Goal: Task Accomplishment & Management: Manage account settings

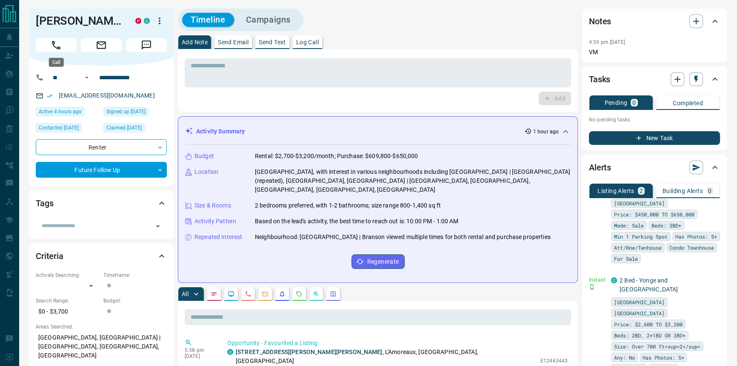
drag, startPoint x: 57, startPoint y: 41, endPoint x: 60, endPoint y: 113, distance: 72.0
click at [57, 41] on icon "Call" at bounding box center [56, 45] width 11 height 11
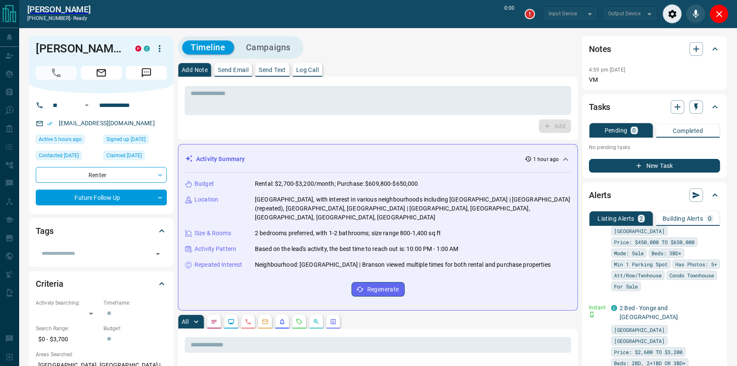
type input "*******"
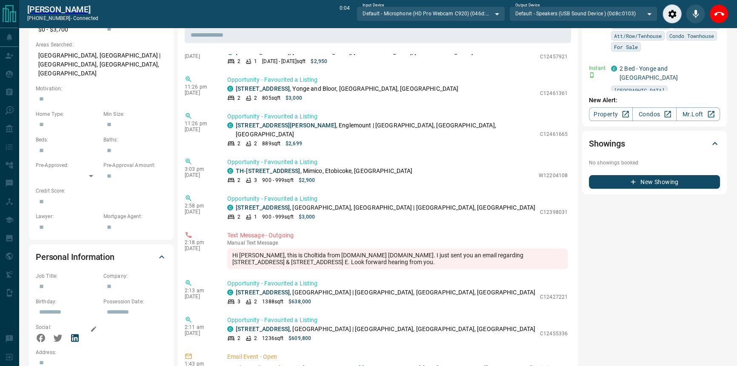
click at [76, 332] on icon at bounding box center [75, 337] width 10 height 10
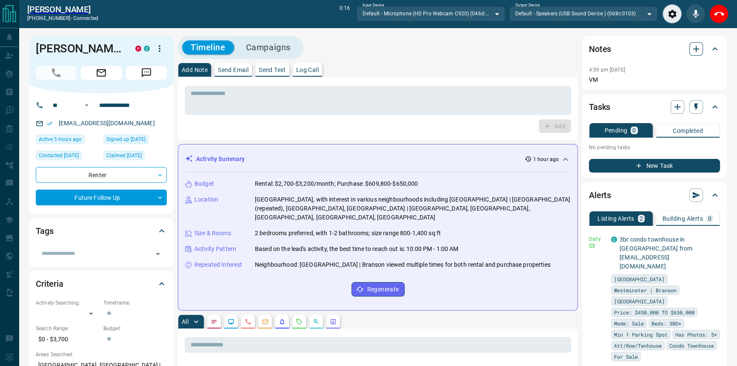
click at [690, 46] on button "button" at bounding box center [697, 49] width 14 height 14
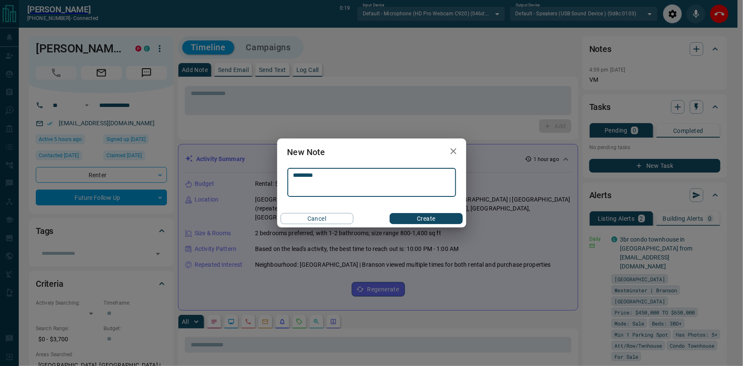
type textarea "*********"
click at [421, 218] on button "Create" at bounding box center [425, 218] width 73 height 11
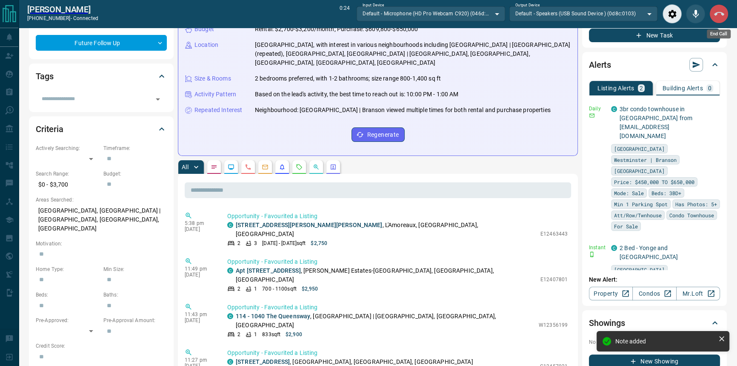
click at [722, 14] on icon "End Call" at bounding box center [719, 14] width 10 height 4
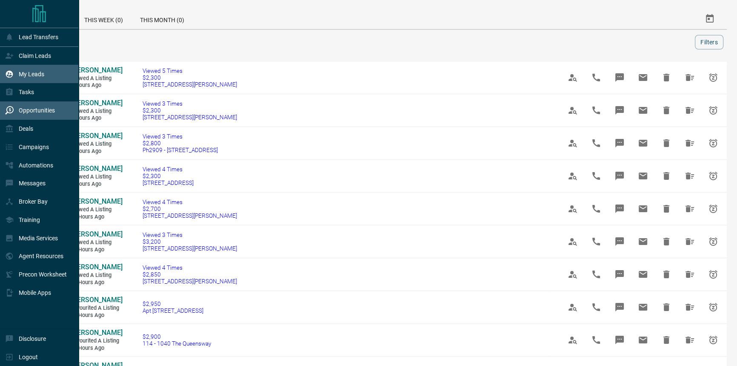
click at [52, 70] on div "My Leads" at bounding box center [39, 74] width 79 height 18
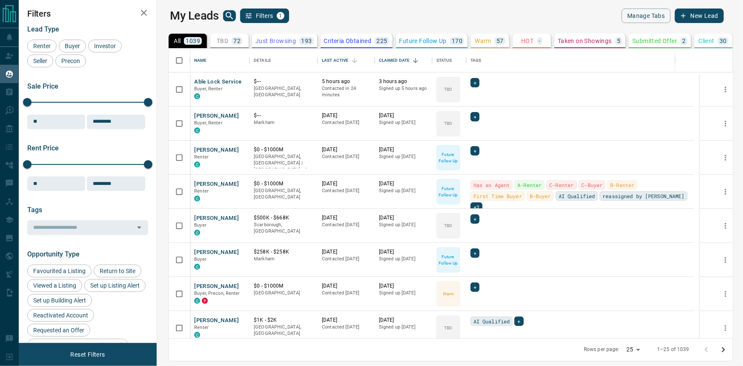
scroll to position [284, 576]
click at [335, 52] on div "Last Active" at bounding box center [335, 61] width 26 height 24
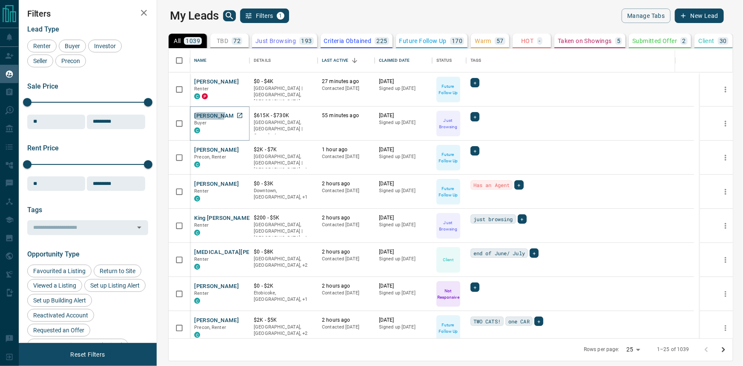
click at [200, 113] on button "[PERSON_NAME]" at bounding box center [216, 116] width 45 height 8
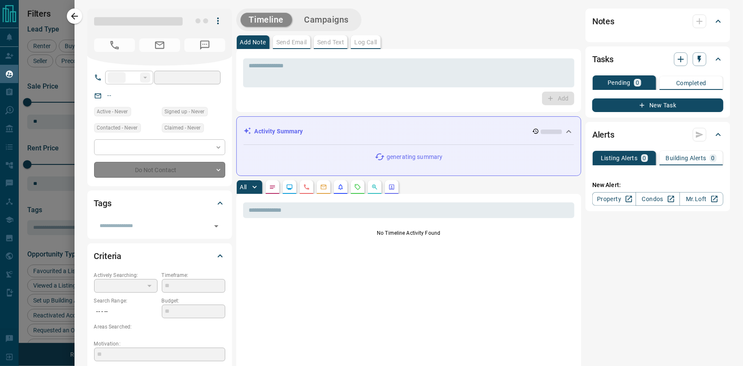
type input "**"
type input "**********"
type input "*"
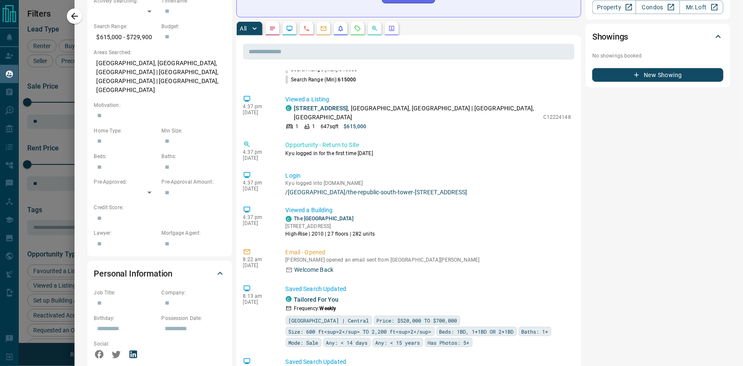
scroll to position [309, 0]
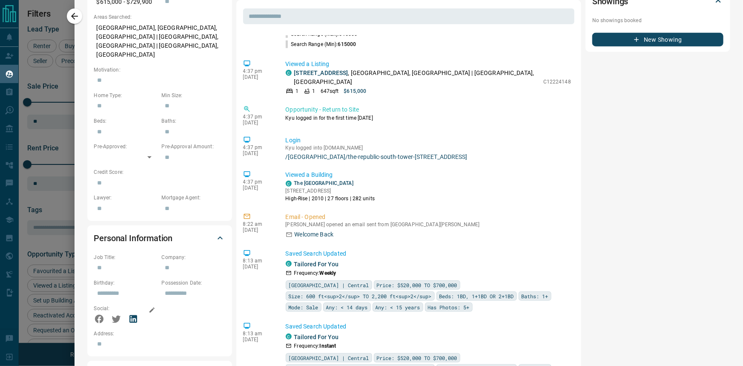
click at [133, 314] on icon at bounding box center [133, 319] width 10 height 10
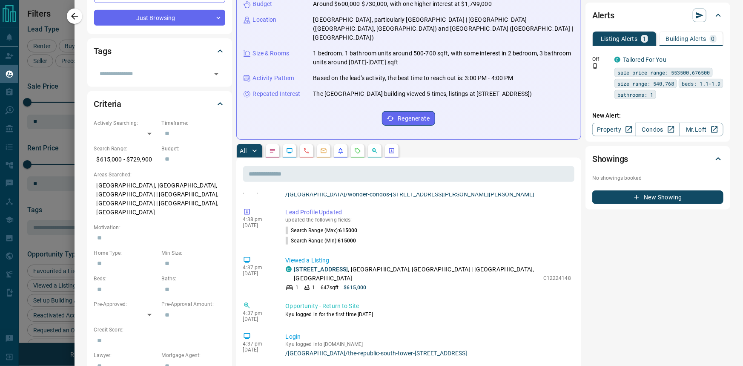
scroll to position [0, 0]
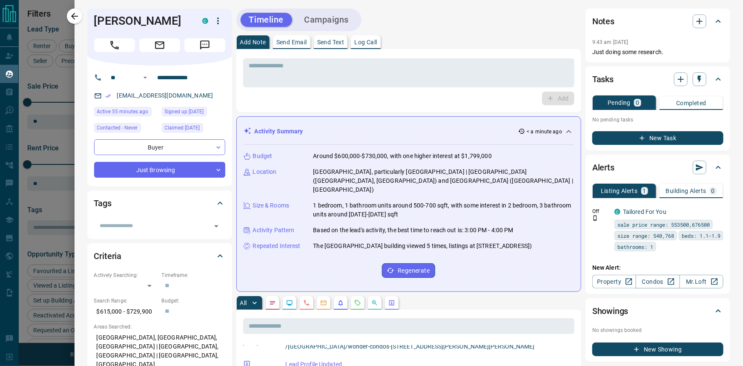
click at [124, 47] on button "Call" at bounding box center [114, 45] width 41 height 14
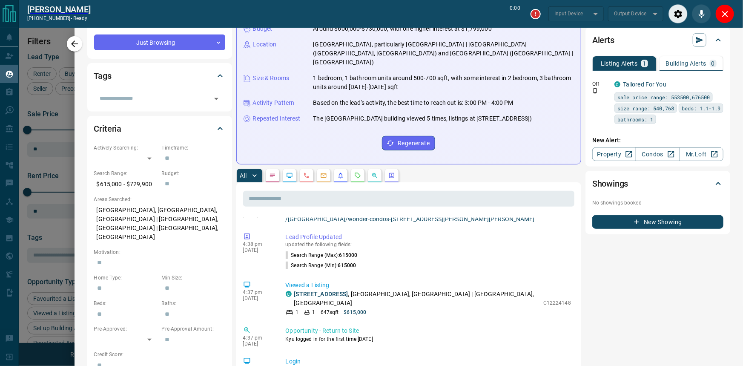
scroll to position [232, 0]
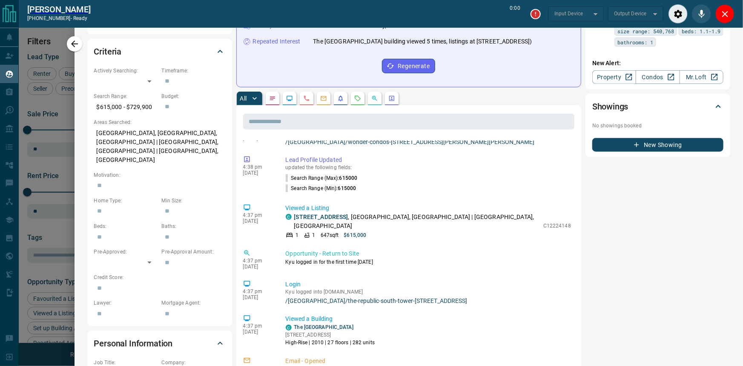
type input "*******"
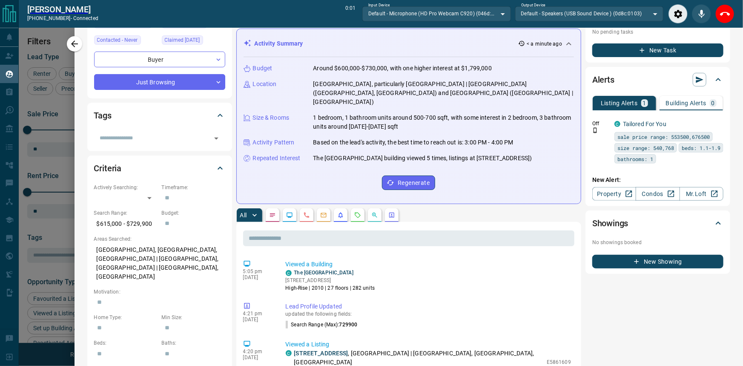
scroll to position [38, 0]
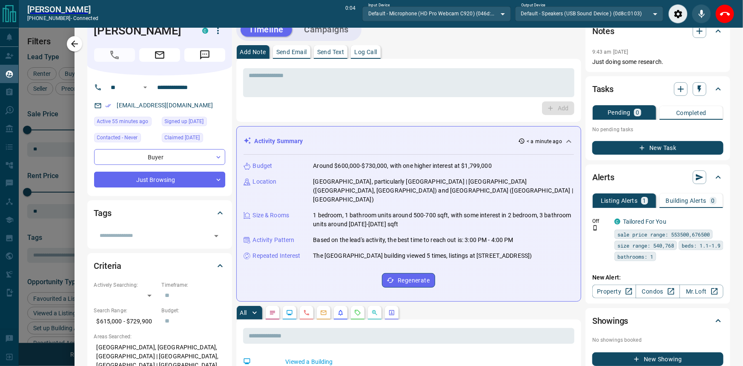
scroll to position [0, 0]
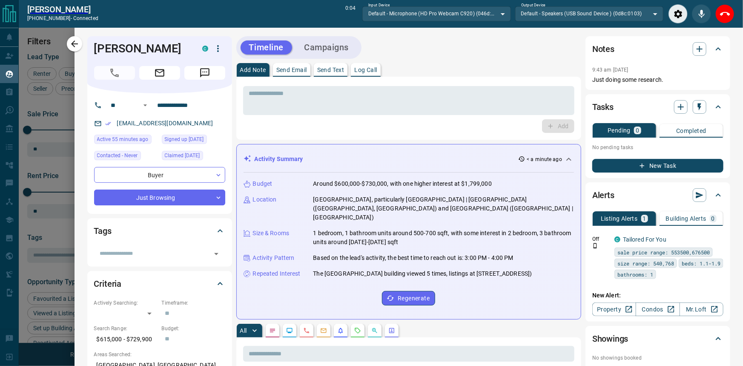
click at [536, 291] on div "Budget Around $600,000-$730,000, with one higher interest at $1,799,000 Locatio…" at bounding box center [408, 242] width 331 height 140
click at [726, 18] on button "End Call" at bounding box center [724, 13] width 19 height 19
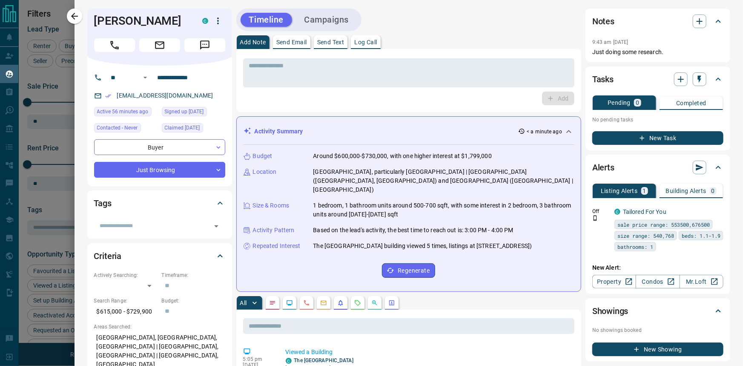
scroll to position [284, 576]
click at [694, 18] on icon "button" at bounding box center [699, 21] width 10 height 10
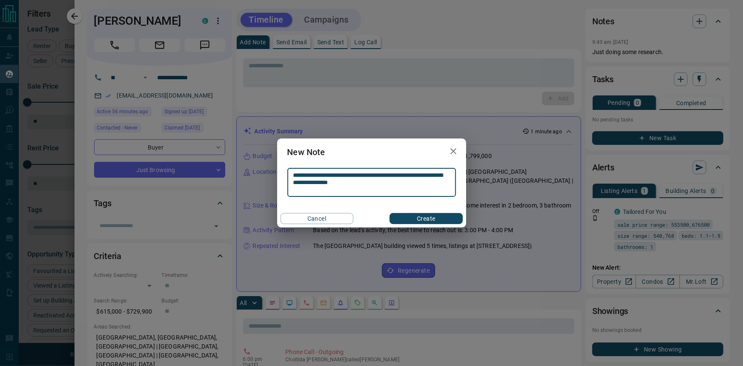
type textarea "**********"
click at [433, 219] on button "Create" at bounding box center [425, 218] width 73 height 11
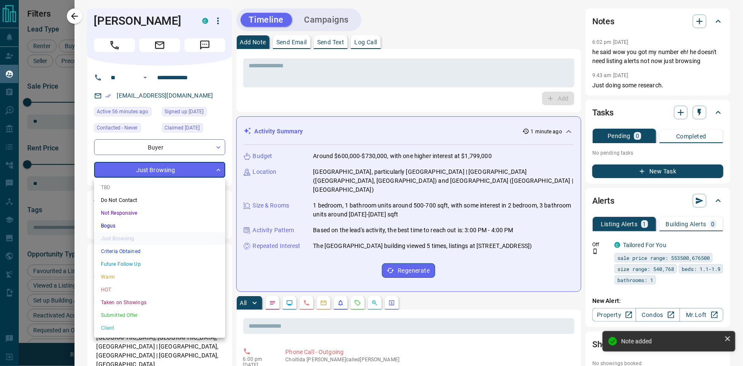
click at [184, 169] on body "Lead Transfers Claim Leads My Leads Tasks Opportunities Deals Campaigns Automat…" at bounding box center [371, 177] width 743 height 355
drag, startPoint x: 160, startPoint y: 271, endPoint x: 164, endPoint y: 265, distance: 7.0
click at [164, 265] on ul "TBD Do Not Contact Not Responsive Bogus Just Browsing Criteria Obtained Future …" at bounding box center [159, 258] width 131 height 160
click at [164, 265] on li "Future Follow Up" at bounding box center [159, 264] width 131 height 13
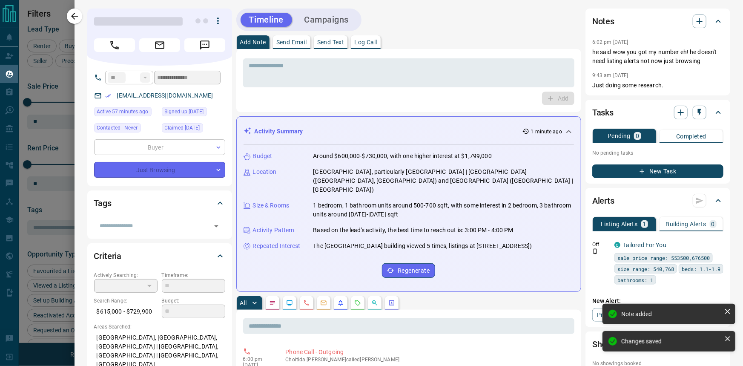
type input "*"
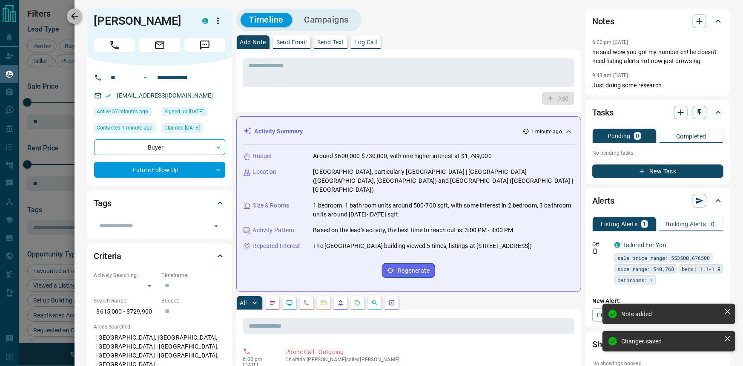
click at [70, 17] on icon "button" at bounding box center [74, 16] width 10 height 10
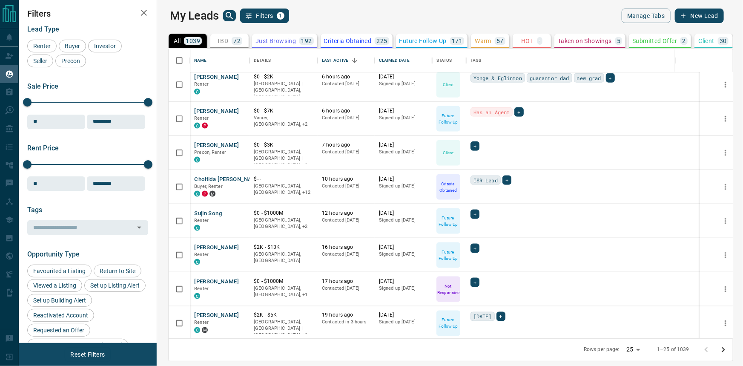
scroll to position [585, 0]
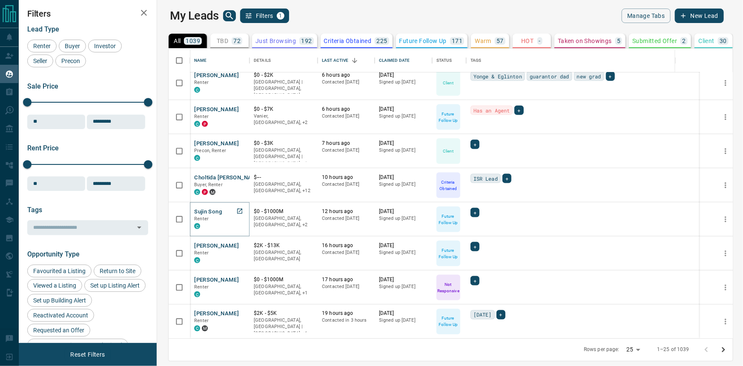
click at [210, 212] on button "Sujin Song" at bounding box center [208, 212] width 28 height 8
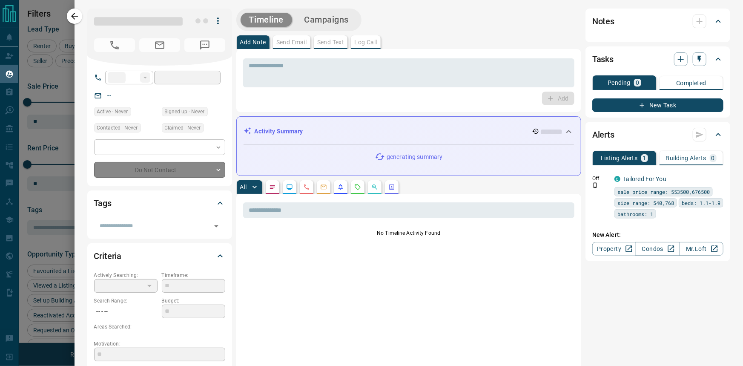
type input "**"
type input "**********"
type input "*"
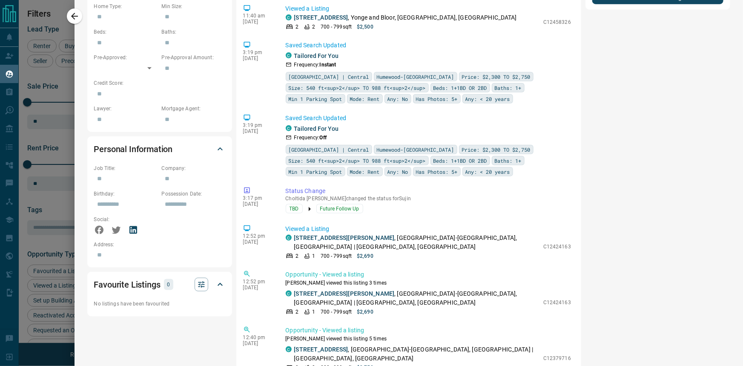
scroll to position [503, 0]
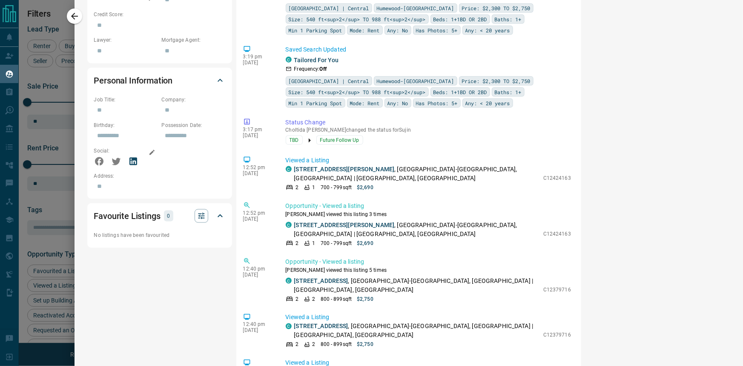
click at [133, 156] on icon at bounding box center [133, 161] width 10 height 10
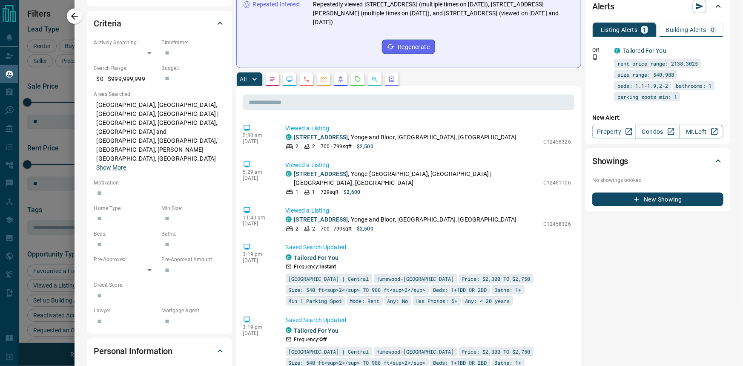
scroll to position [232, 0]
click at [322, 255] on link "Tailored For You" at bounding box center [316, 258] width 45 height 7
click at [607, 302] on div "Notes 5:02 pm [DATE] Her and her husband No kids no pets Already gave notice [D…" at bounding box center [657, 294] width 145 height 1035
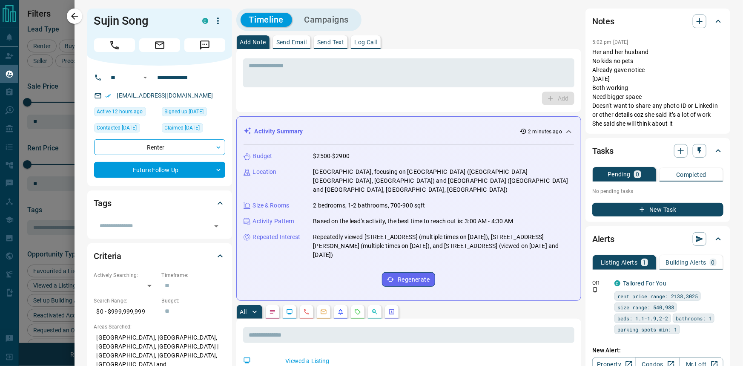
scroll to position [155, 0]
